Goal: Find specific page/section: Find specific page/section

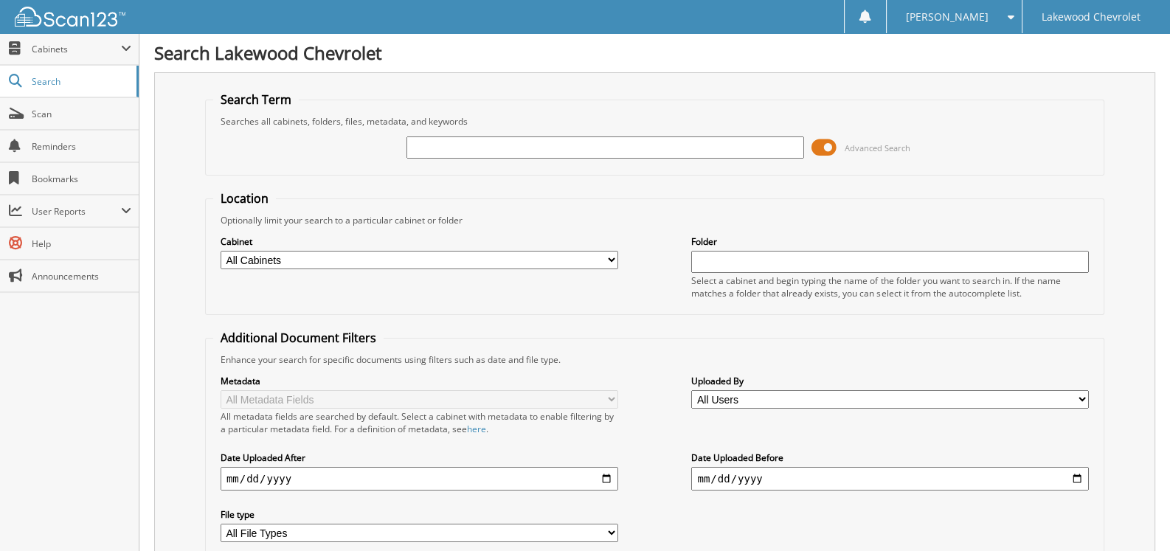
click at [460, 141] on input "text" at bounding box center [605, 147] width 398 height 22
type input "631299"
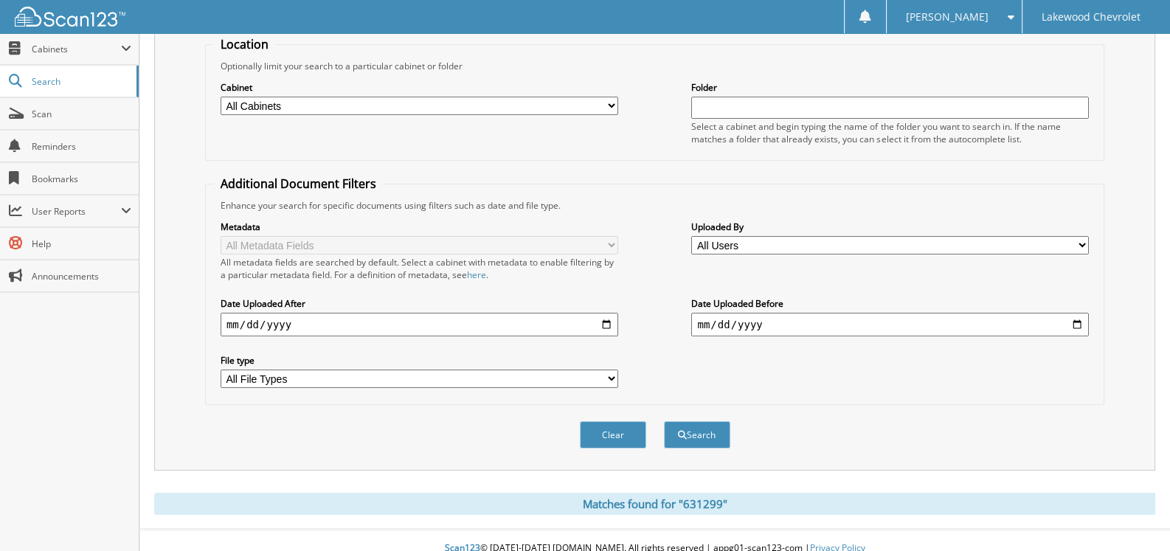
scroll to position [157, 0]
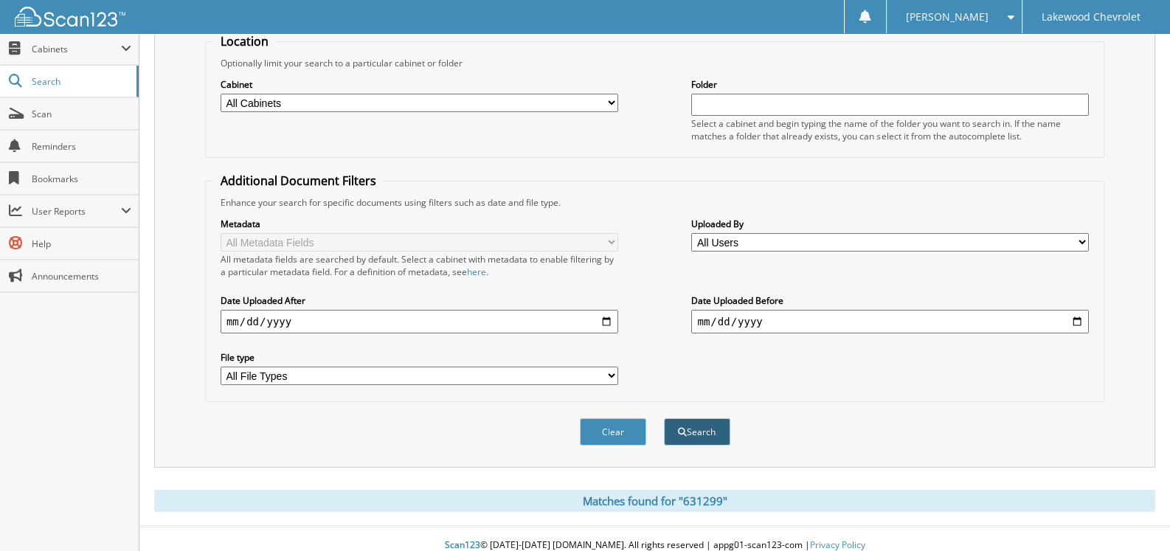
click at [704, 422] on button "Search" at bounding box center [697, 431] width 66 height 27
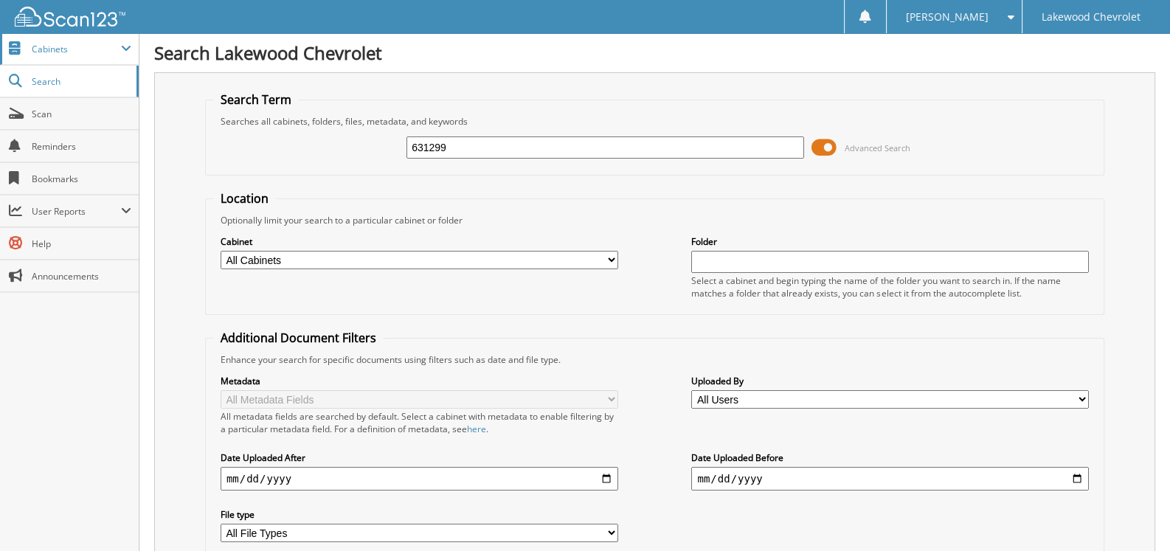
click at [59, 50] on span "Cabinets" at bounding box center [76, 49] width 89 height 13
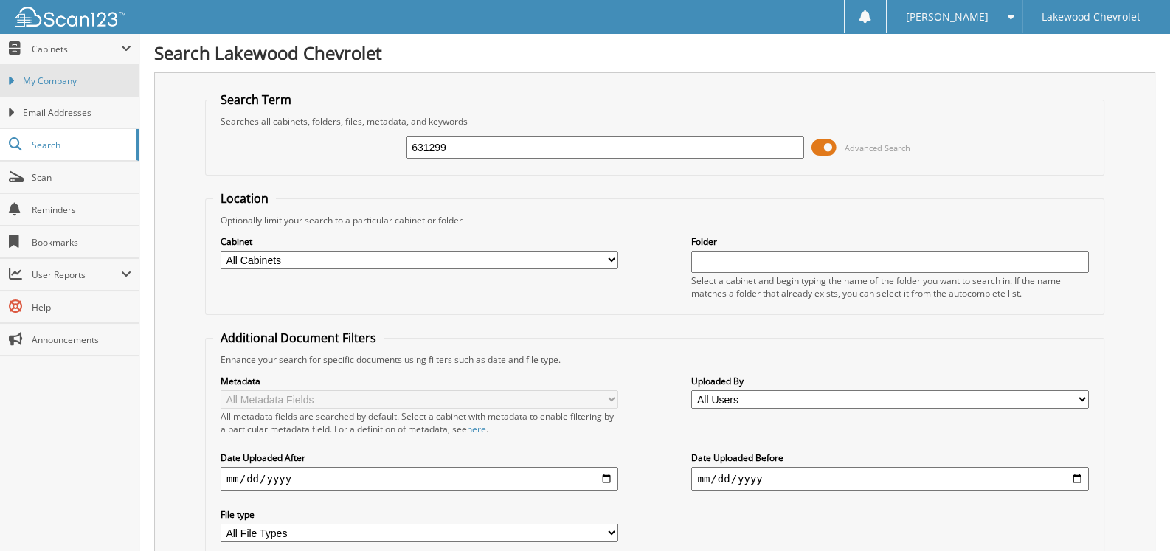
click at [66, 85] on span "My Company" at bounding box center [77, 81] width 108 height 13
